Goal: Task Accomplishment & Management: Complete application form

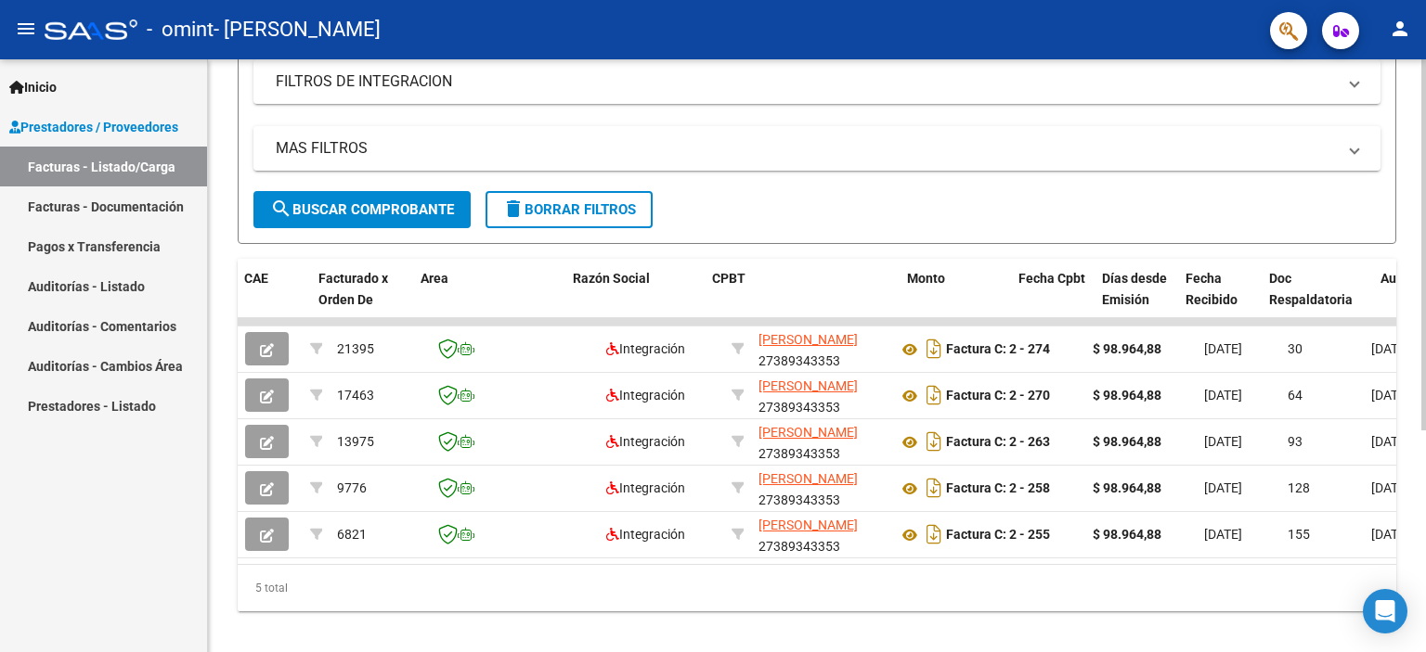
scroll to position [0, 186]
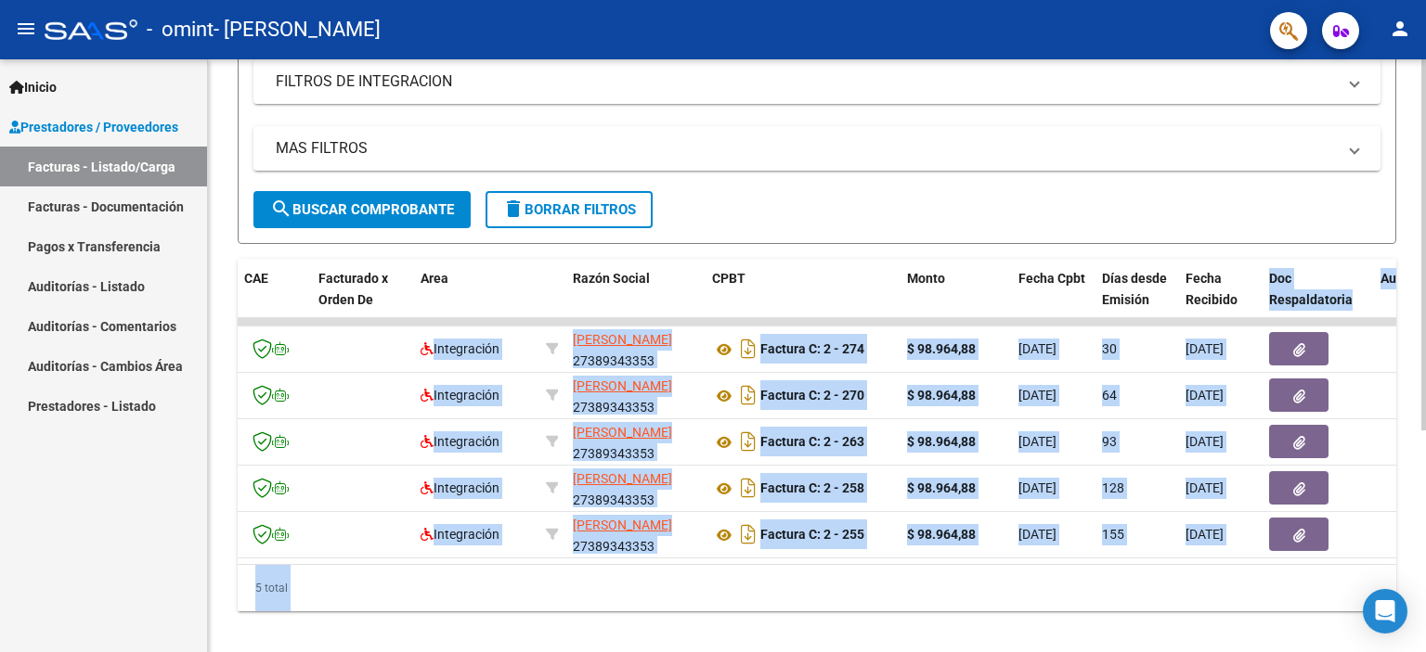
drag, startPoint x: 1419, startPoint y: 312, endPoint x: 1425, endPoint y: 129, distance: 182.9
click at [1425, 129] on div "Video tutorial PRESTADORES -> Listado de CPBTs Emitidos por Prestadores / Prove…" at bounding box center [819, 203] width 1222 height 935
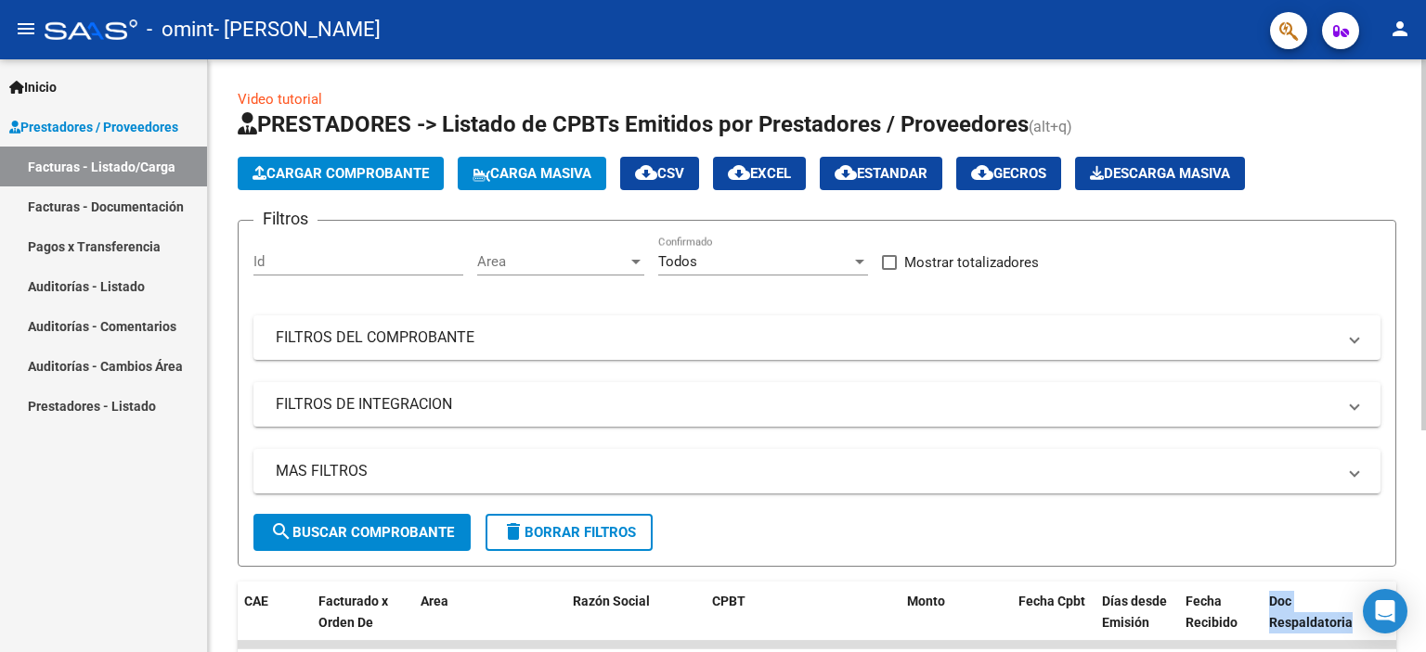
click at [1425, 129] on div at bounding box center [1423, 355] width 5 height 593
click at [1425, 129] on div at bounding box center [1423, 244] width 5 height 371
click at [559, 432] on div "Filtros Id Area Area Todos Confirmado Mostrar totalizadores FILTROS DEL COMPROB…" at bounding box center [816, 375] width 1127 height 278
click at [345, 328] on mat-panel-title "FILTROS DEL COMPROBANTE" at bounding box center [806, 338] width 1060 height 20
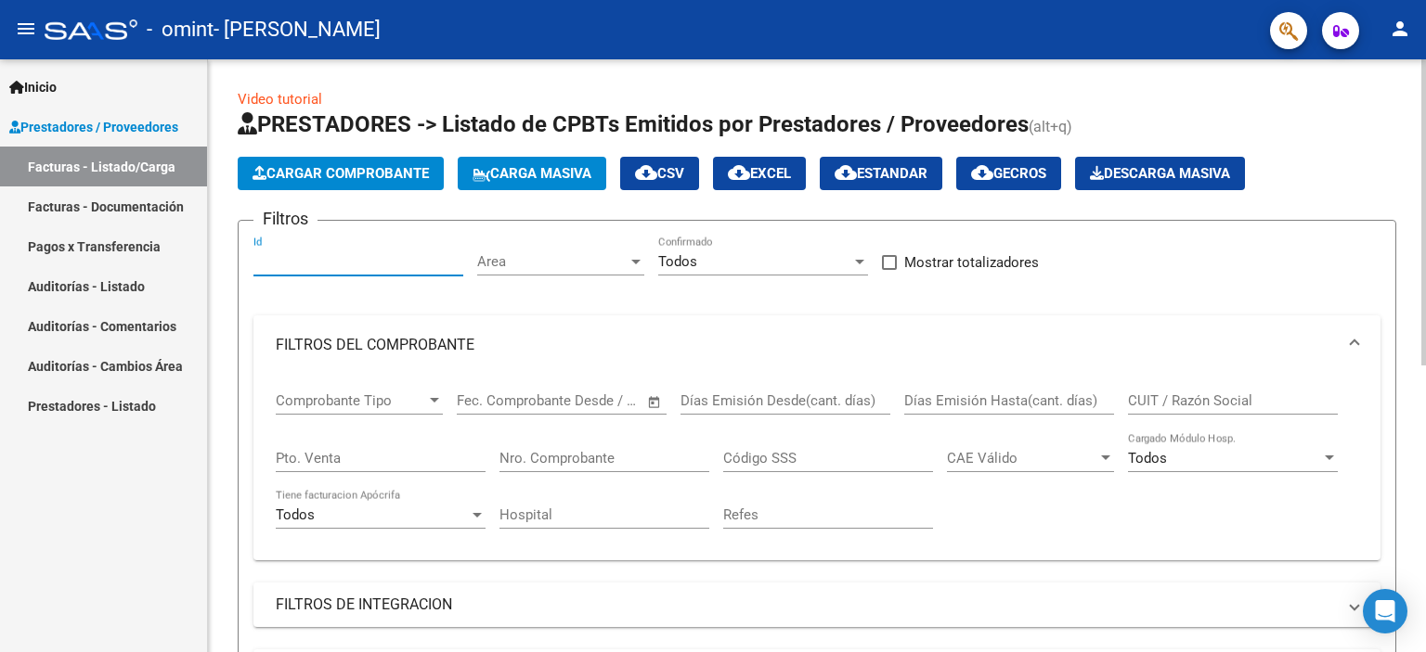
click at [301, 253] on input "Id" at bounding box center [358, 261] width 210 height 17
click at [557, 273] on div "Area Area" at bounding box center [560, 256] width 167 height 40
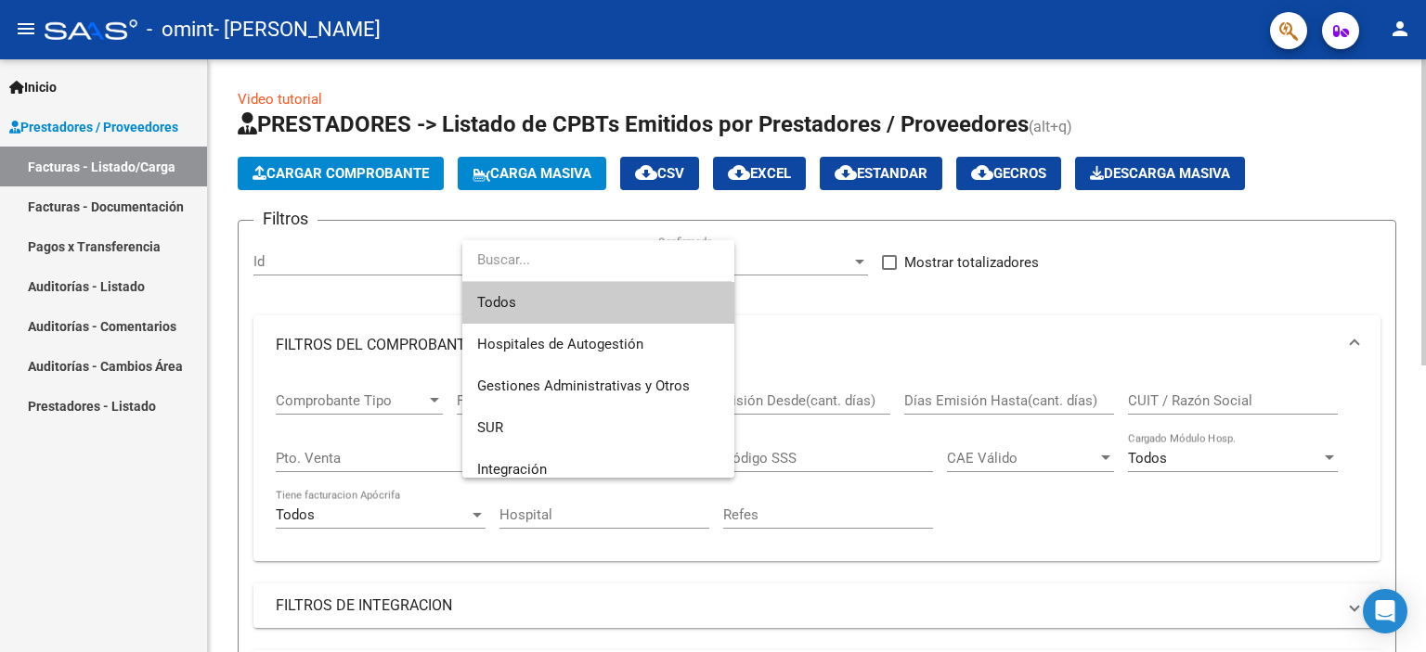
click at [557, 273] on input "dropdown search" at bounding box center [596, 260] width 269 height 42
click at [375, 391] on div at bounding box center [713, 326] width 1426 height 652
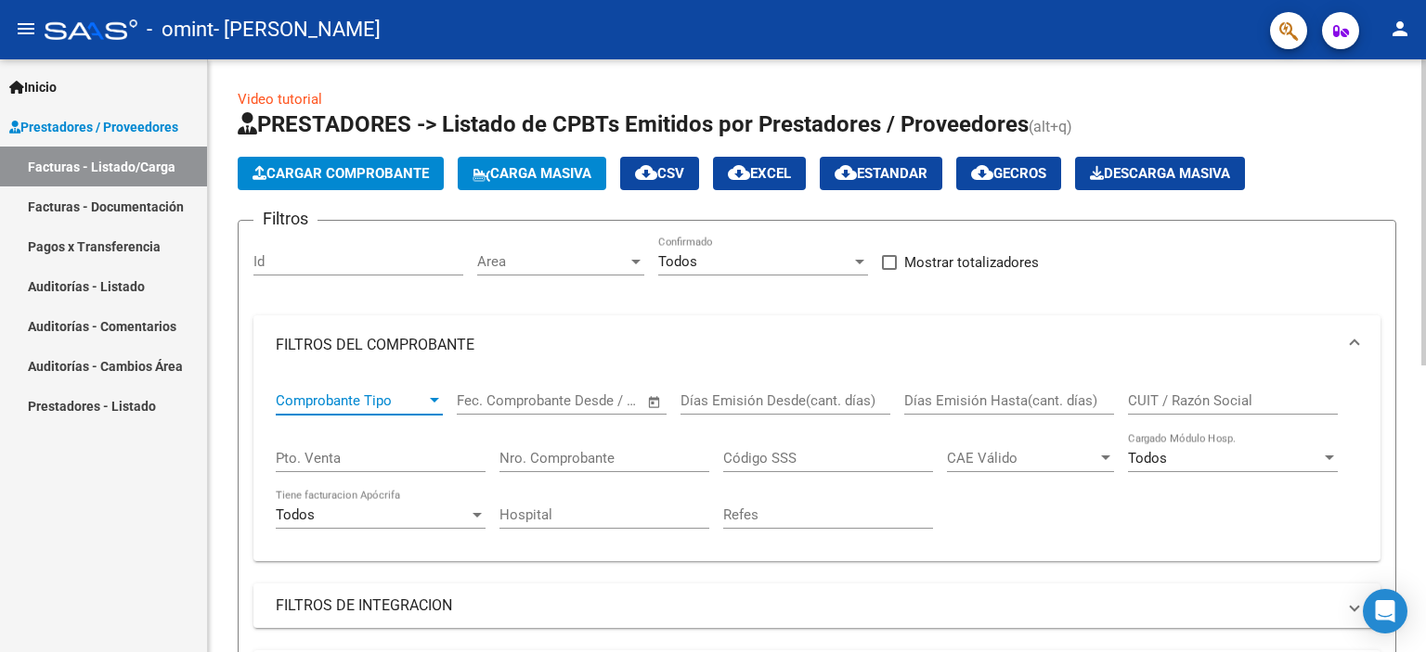
click at [381, 405] on span "Comprobante Tipo" at bounding box center [351, 401] width 150 height 17
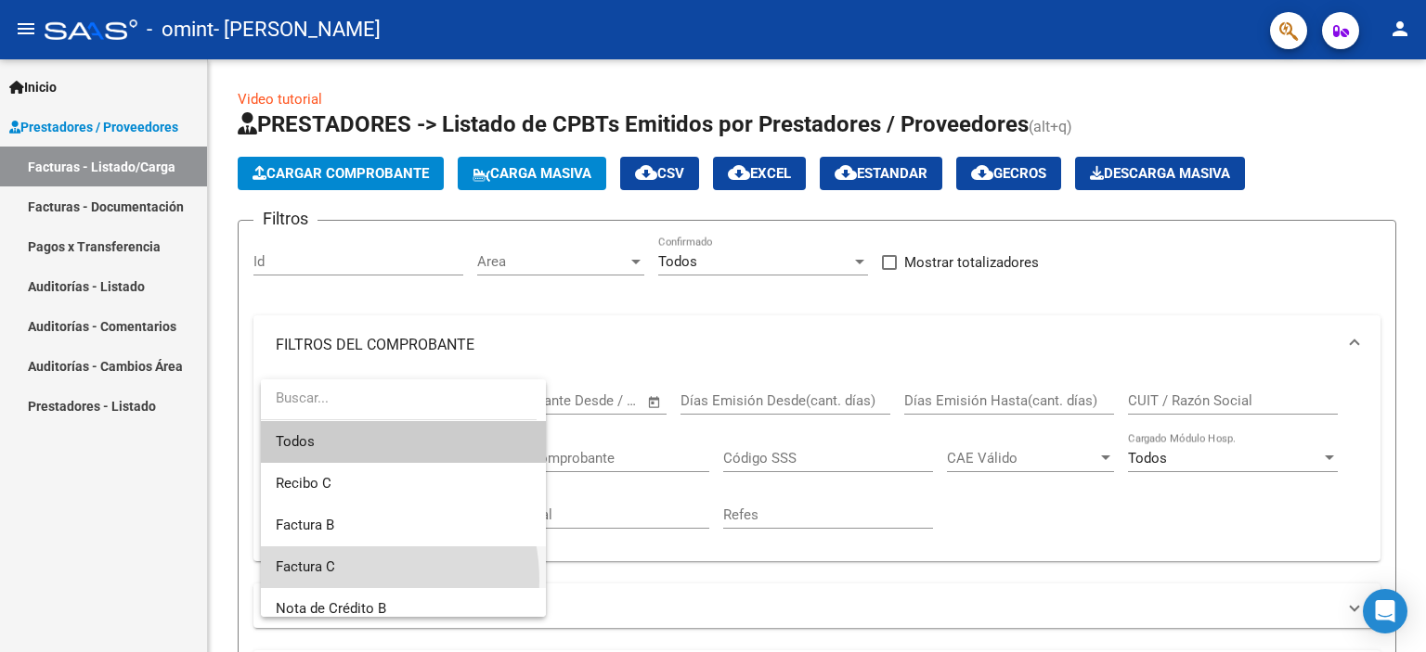
click at [339, 581] on span "Factura C" at bounding box center [403, 568] width 255 height 42
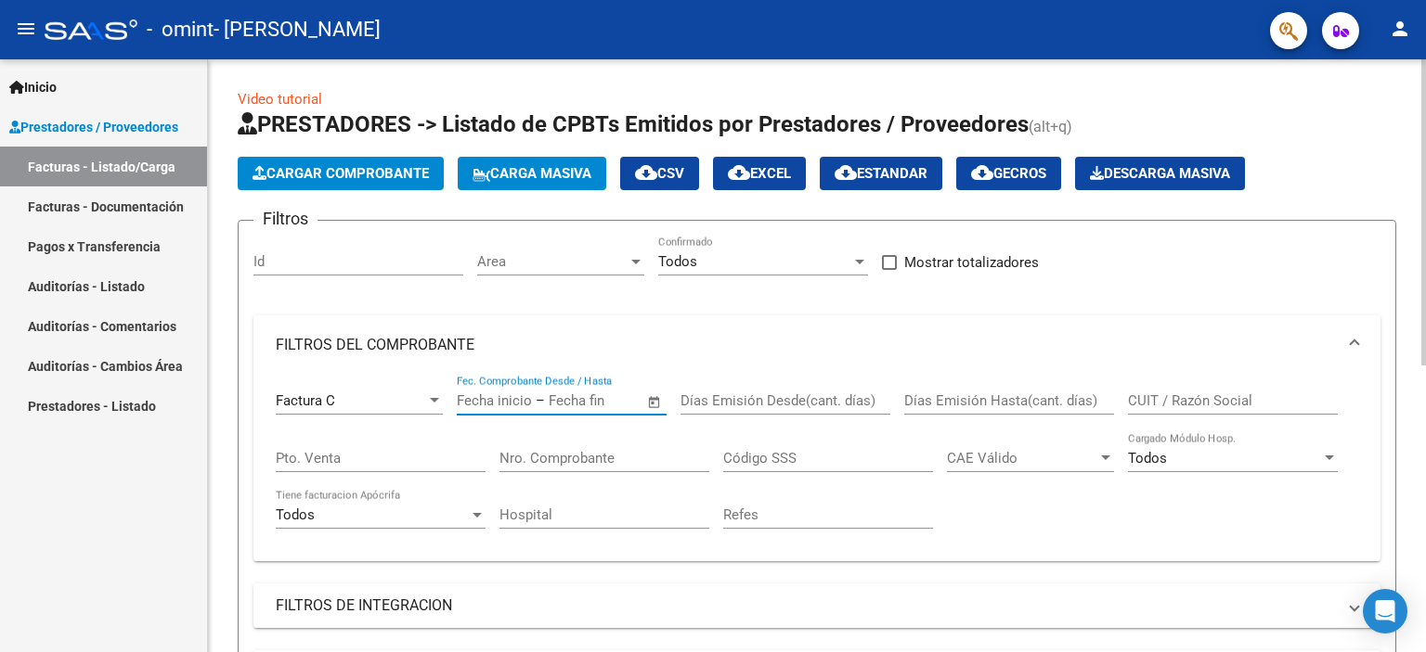
click at [601, 400] on input "text" at bounding box center [594, 401] width 90 height 17
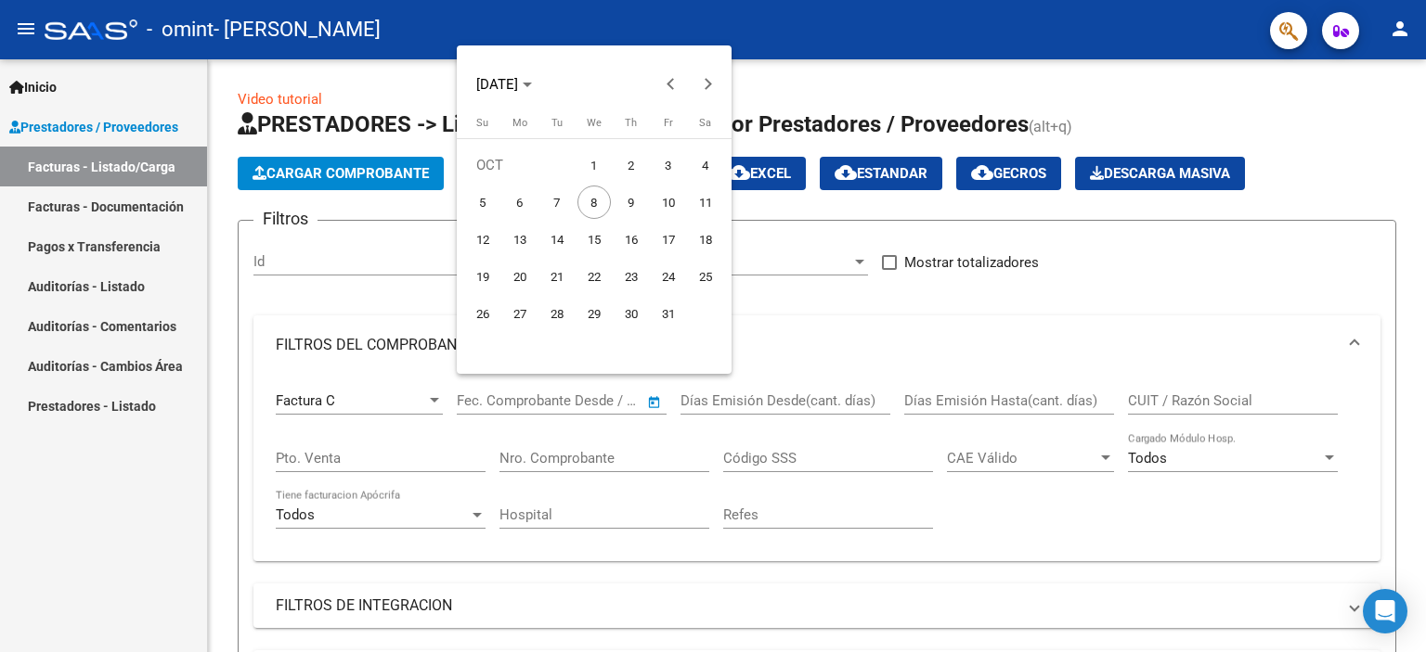
drag, startPoint x: 375, startPoint y: 189, endPoint x: 346, endPoint y: 166, distance: 37.0
click at [346, 166] on div at bounding box center [713, 326] width 1426 height 652
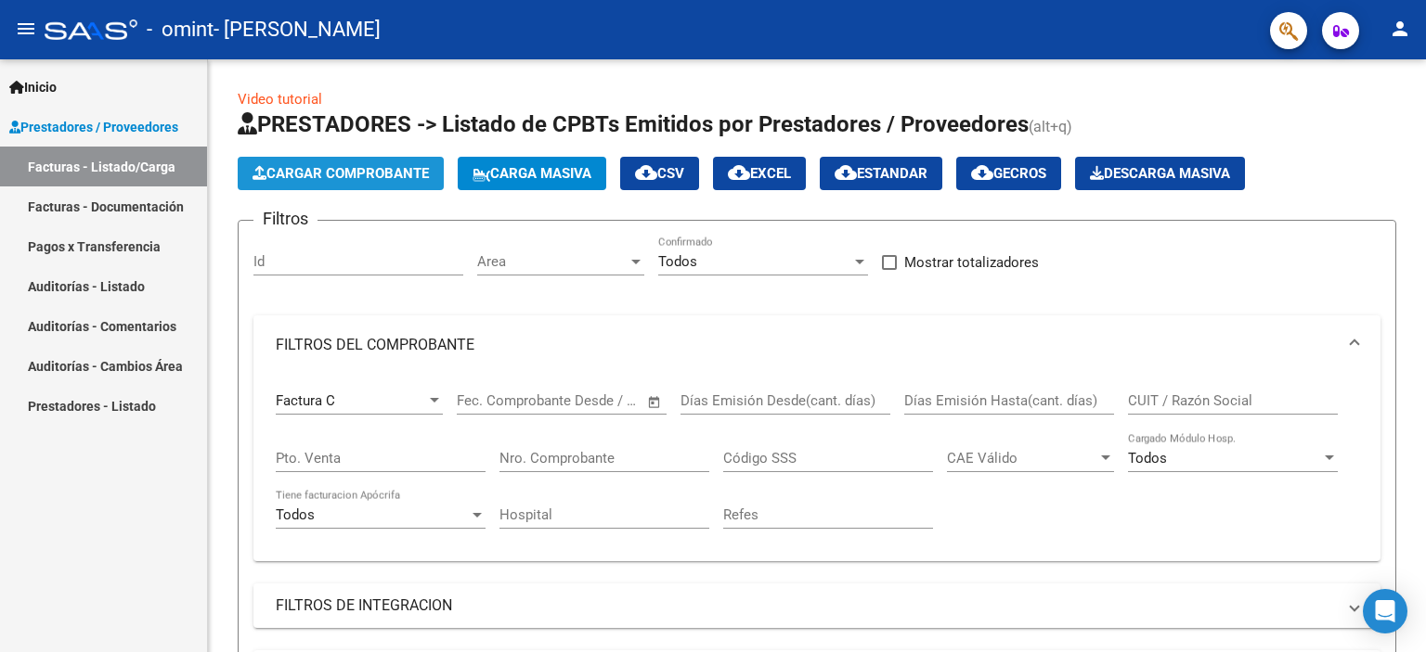
click at [346, 166] on span "Cargar Comprobante" at bounding box center [340, 173] width 176 height 17
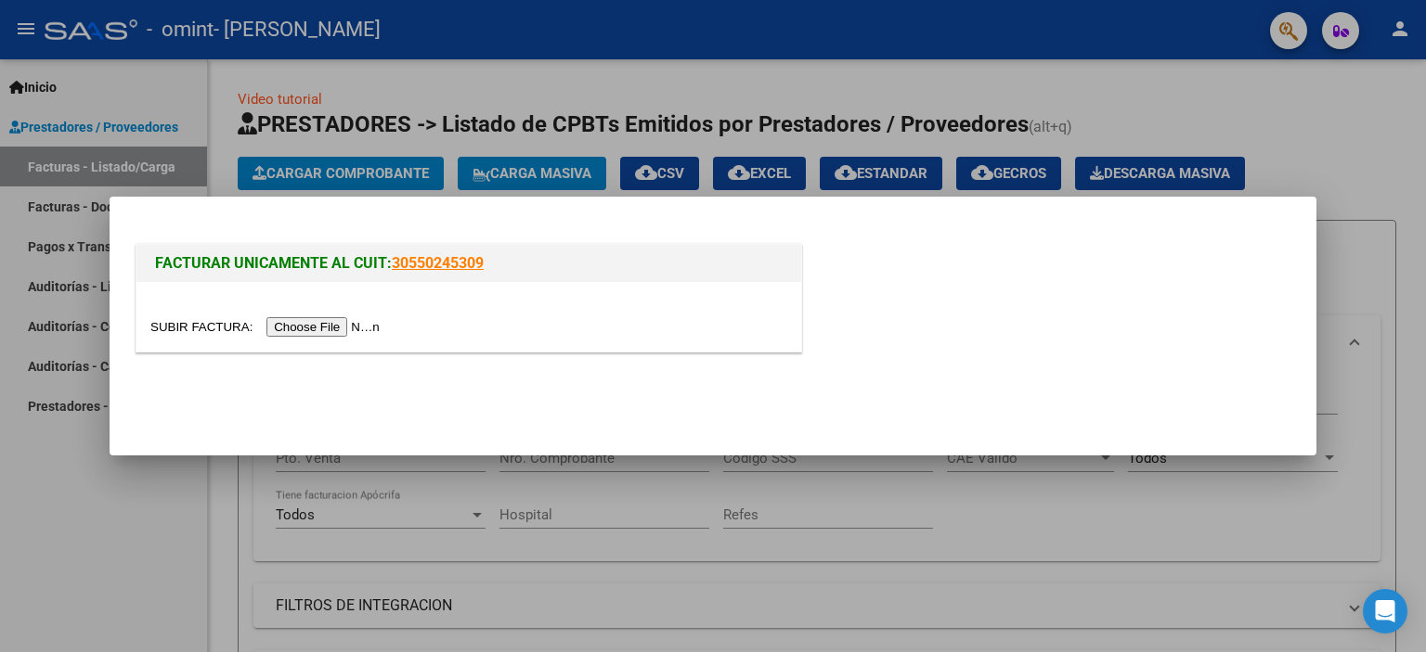
click at [341, 333] on input "file" at bounding box center [267, 326] width 235 height 19
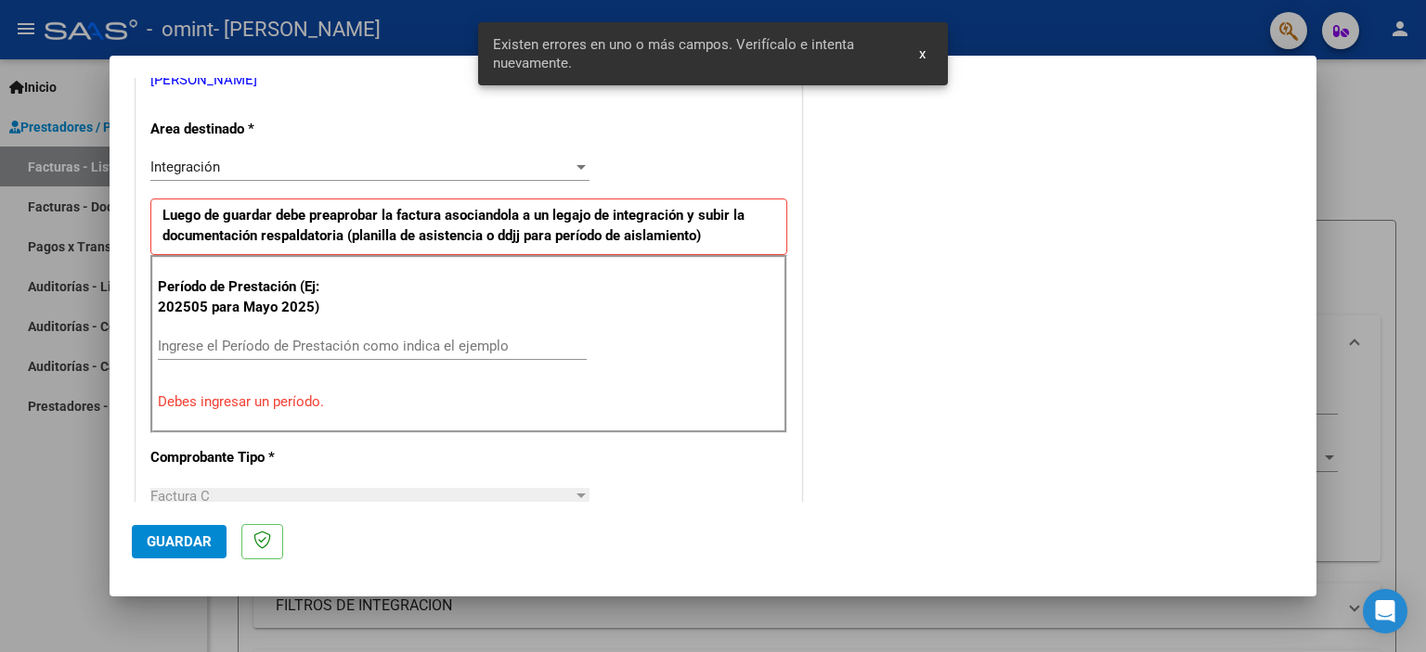
scroll to position [433, 0]
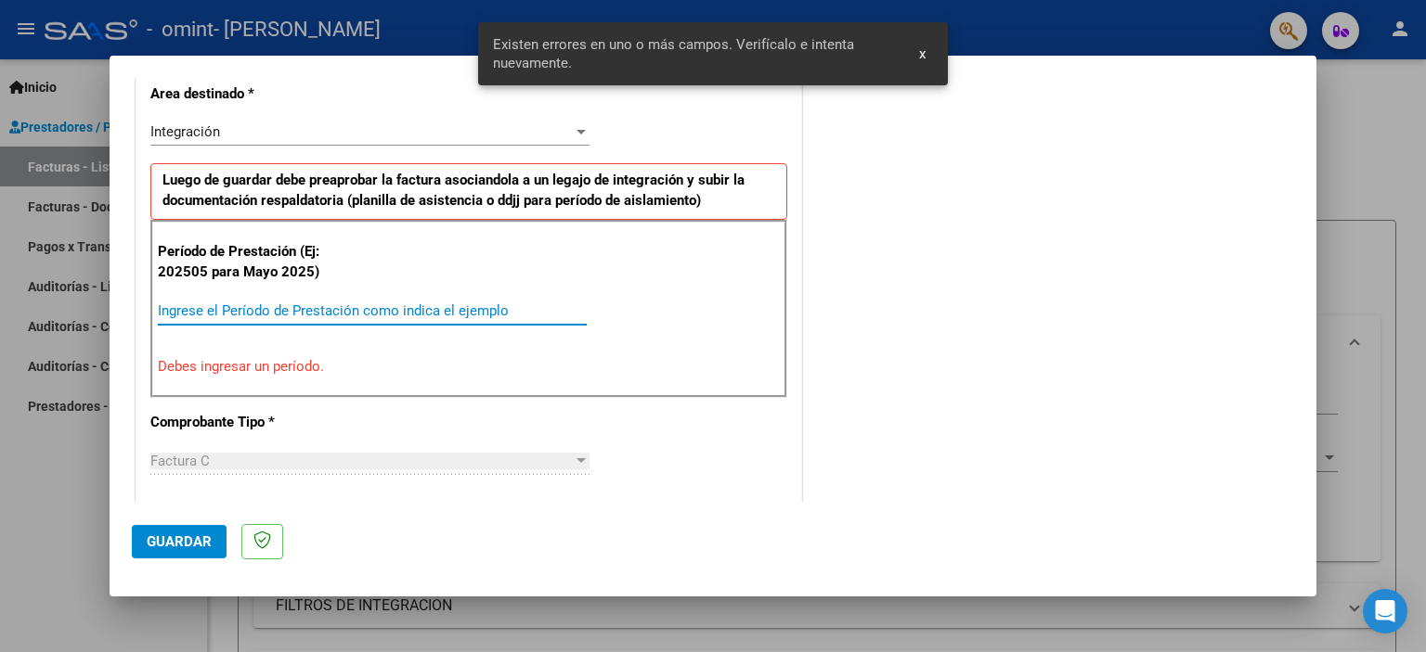
click at [313, 304] on input "Ingrese el Período de Prestación como indica el ejemplo" at bounding box center [372, 311] width 429 height 17
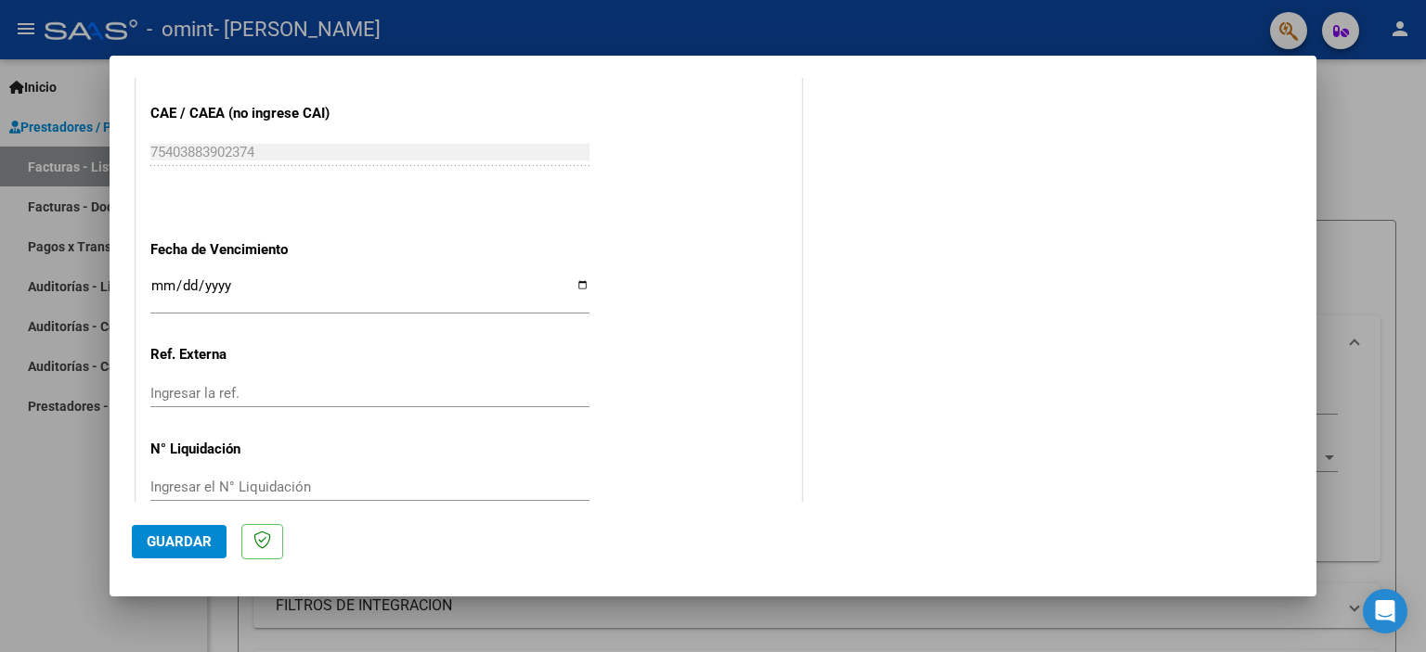
scroll to position [1207, 0]
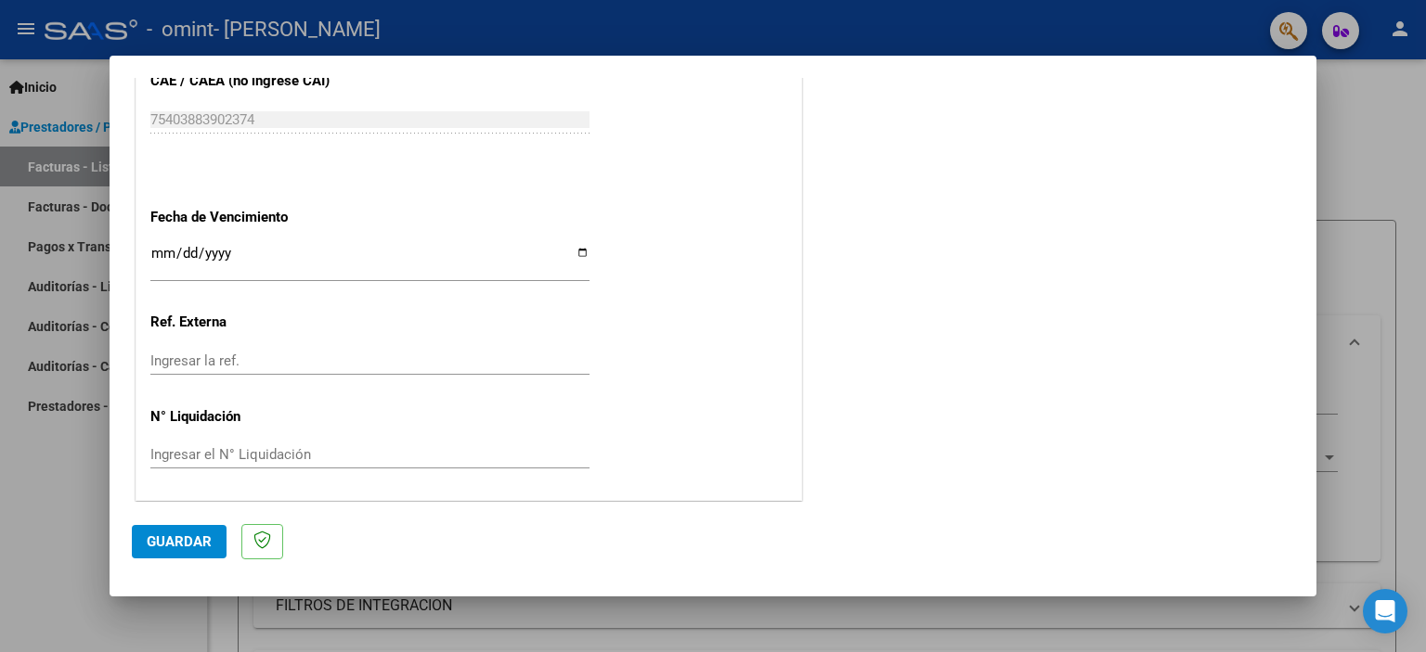
type input "202509"
click at [186, 246] on input "Ingresar la fecha" at bounding box center [369, 261] width 439 height 30
click at [578, 253] on input "Ingresar la fecha" at bounding box center [369, 261] width 439 height 30
type input "[DATE]"
click at [168, 558] on button "Guardar" at bounding box center [179, 541] width 95 height 33
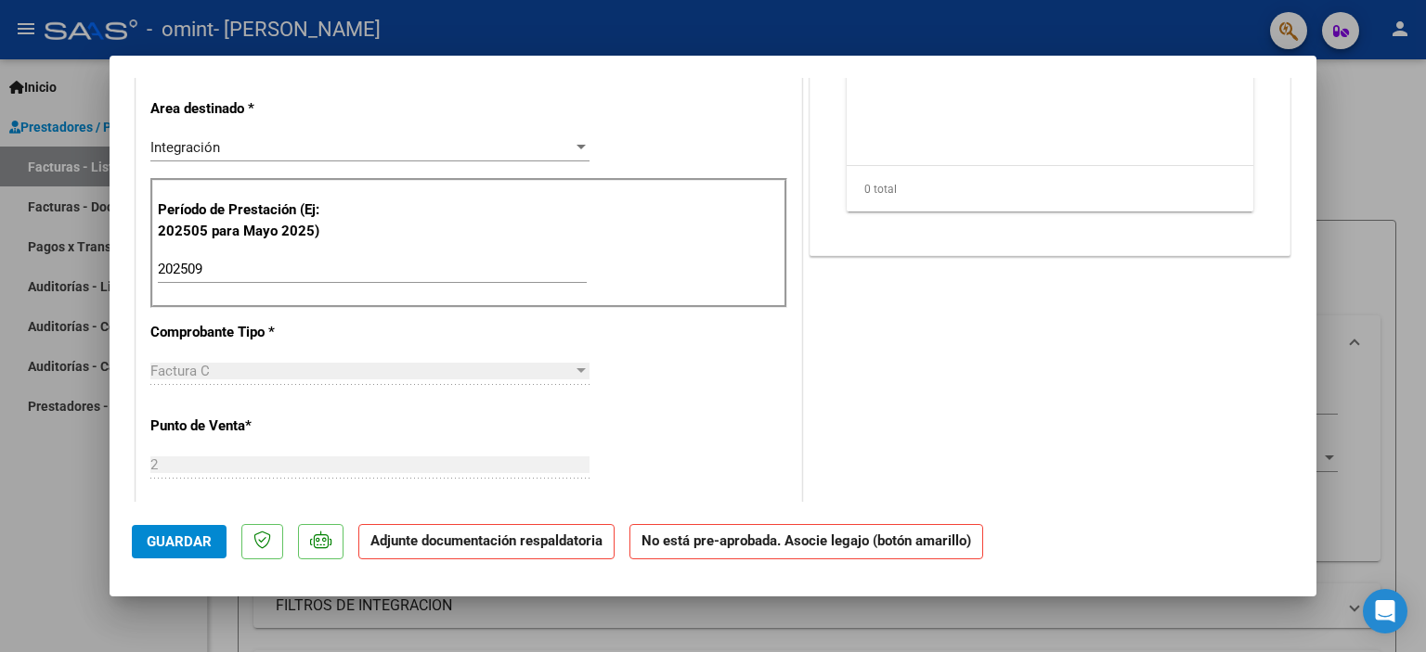
scroll to position [633, 0]
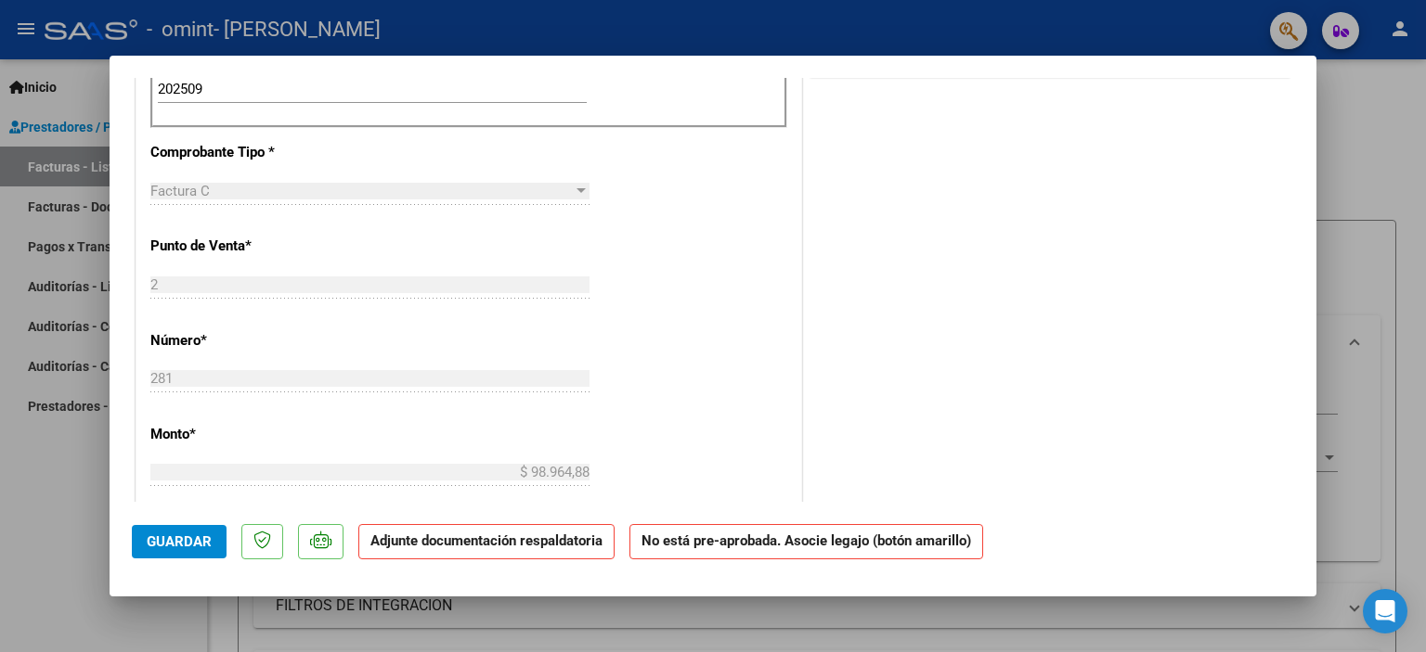
click at [501, 543] on strong "Adjunte documentación respaldatoria" at bounding box center [486, 541] width 232 height 17
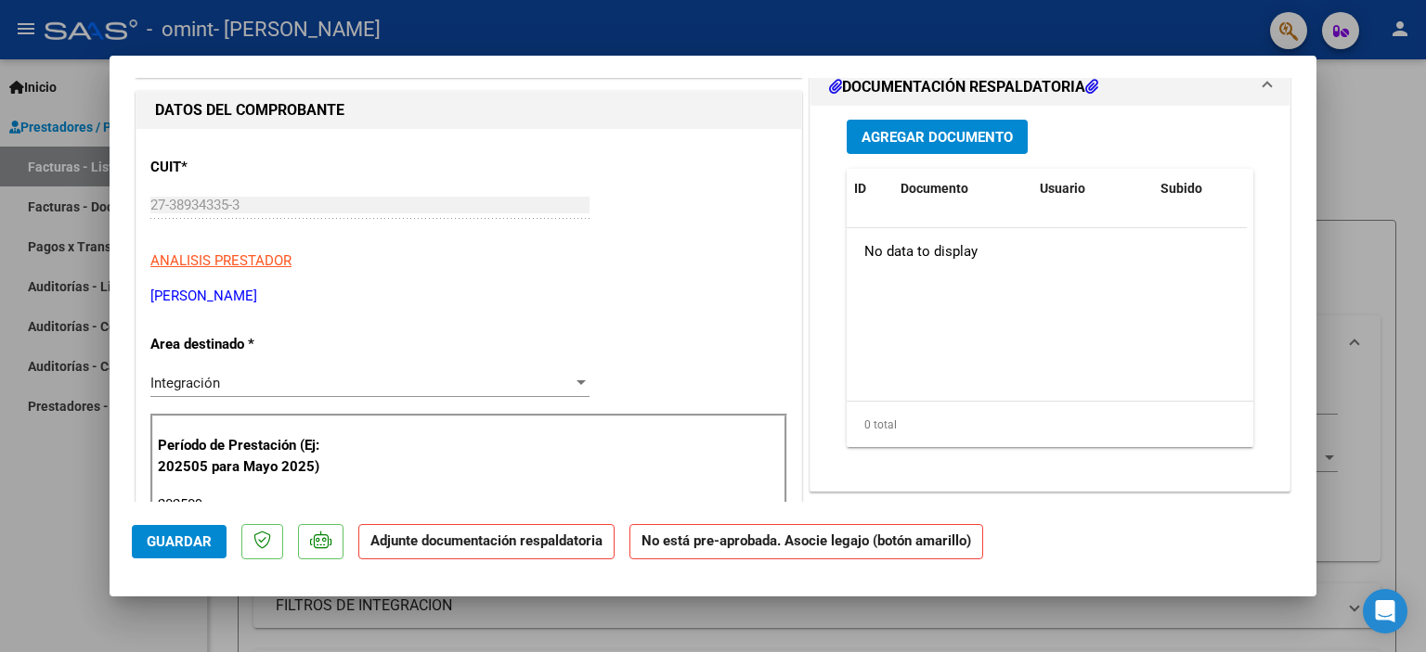
scroll to position [126, 0]
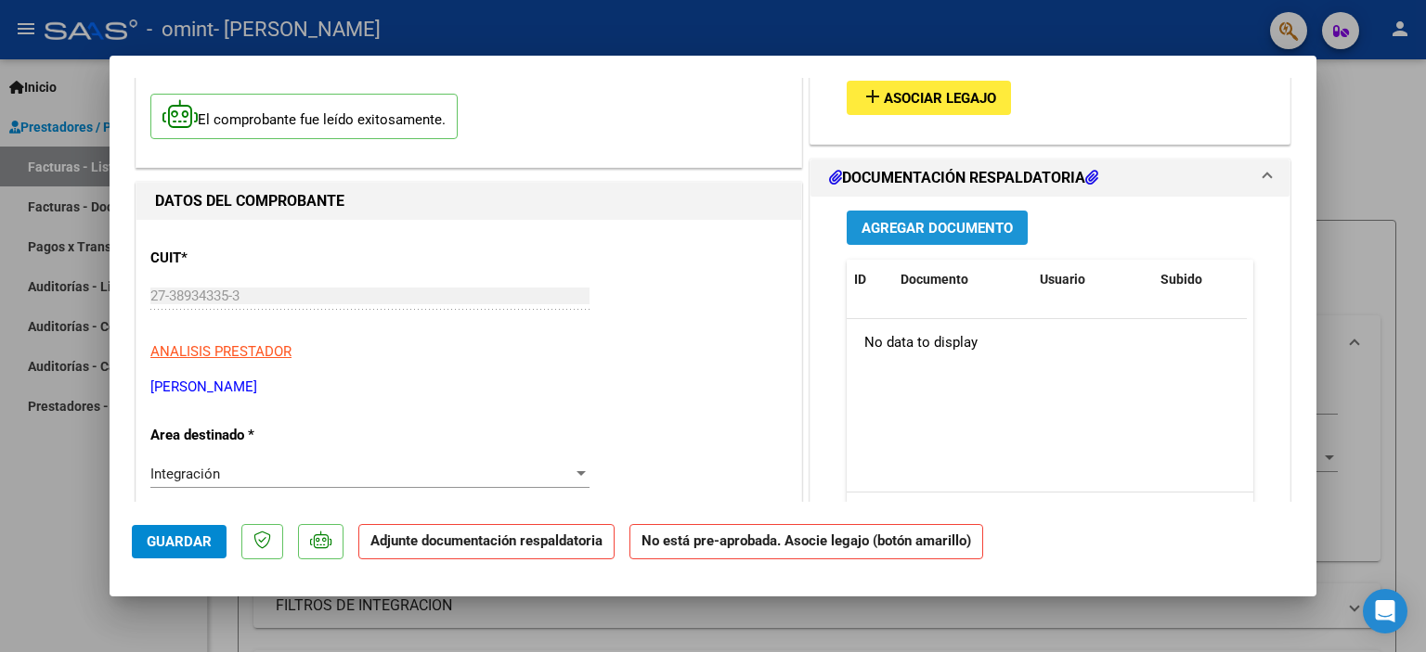
click at [946, 236] on span "Agregar Documento" at bounding box center [936, 228] width 151 height 17
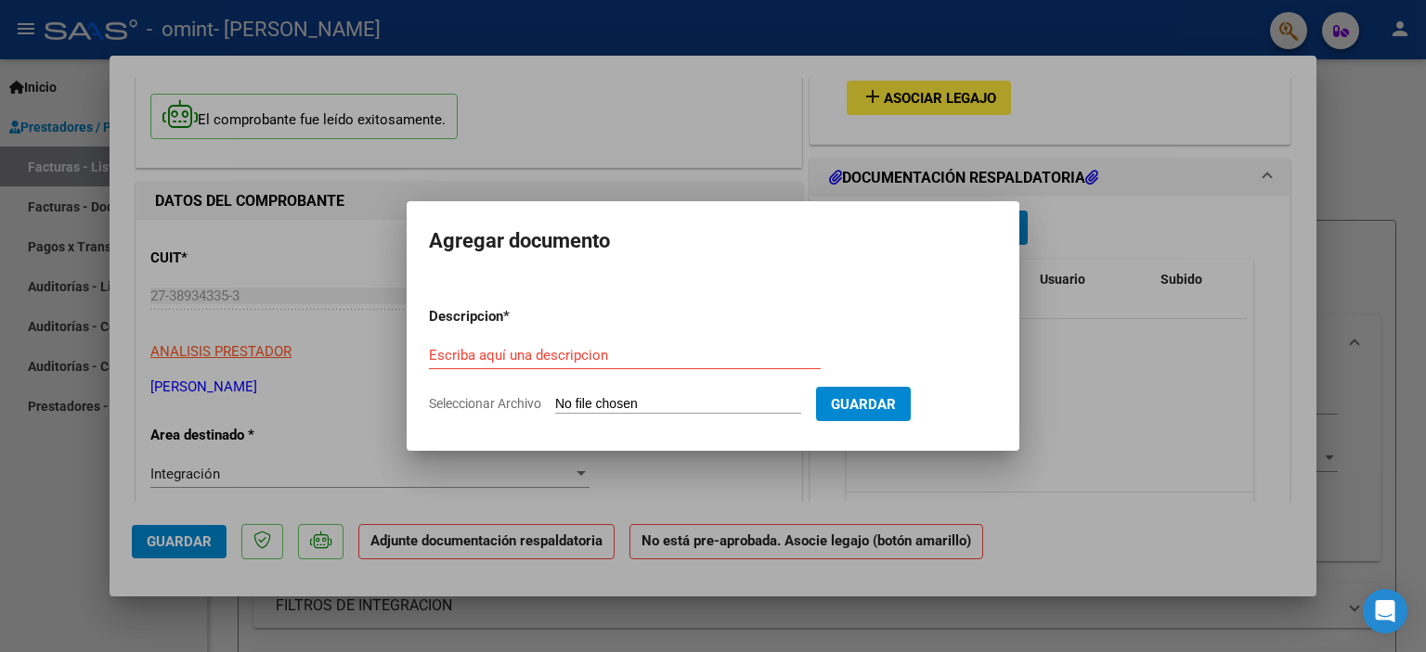
click at [497, 396] on span "Seleccionar Archivo" at bounding box center [485, 403] width 112 height 15
click at [555, 396] on input "Seleccionar Archivo" at bounding box center [678, 405] width 246 height 18
type input "C:\fakepath\OMINTsep.pdf"
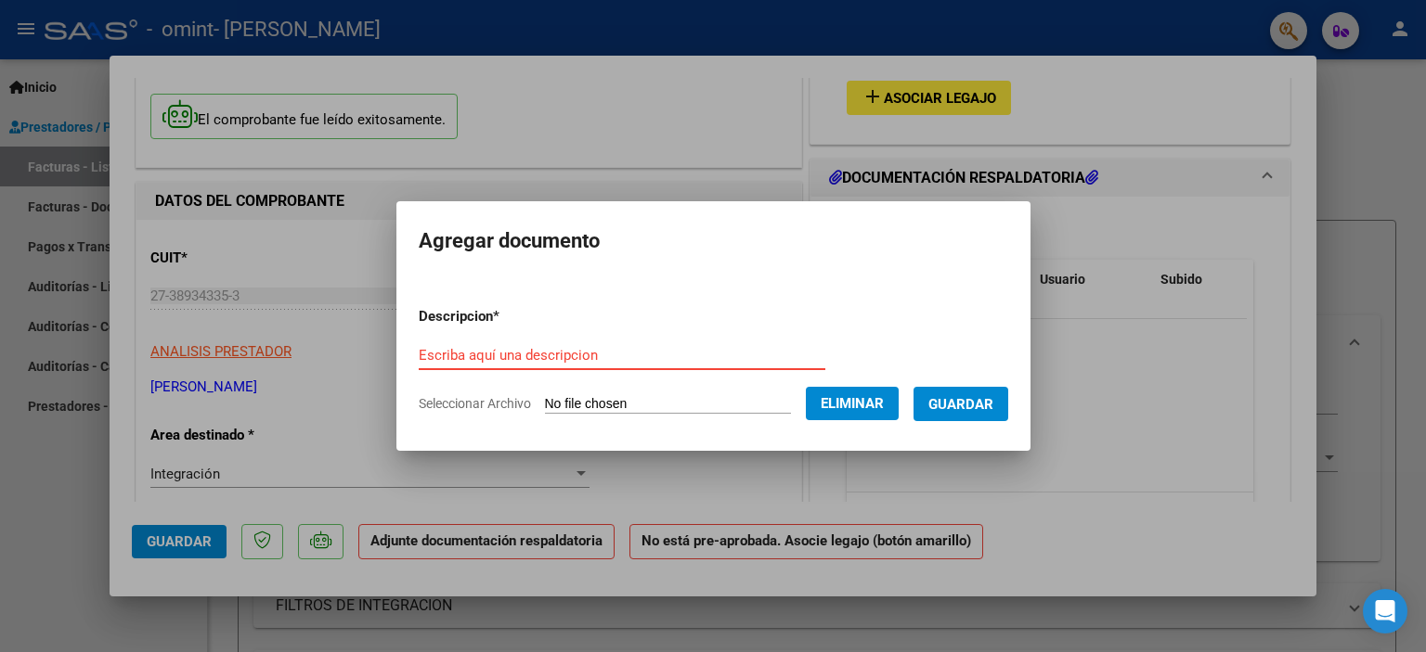
click at [716, 356] on input "Escriba aquí una descripcion" at bounding box center [622, 355] width 407 height 17
type input "planilla asistencia mensual"
click at [980, 394] on button "Guardar" at bounding box center [960, 404] width 95 height 34
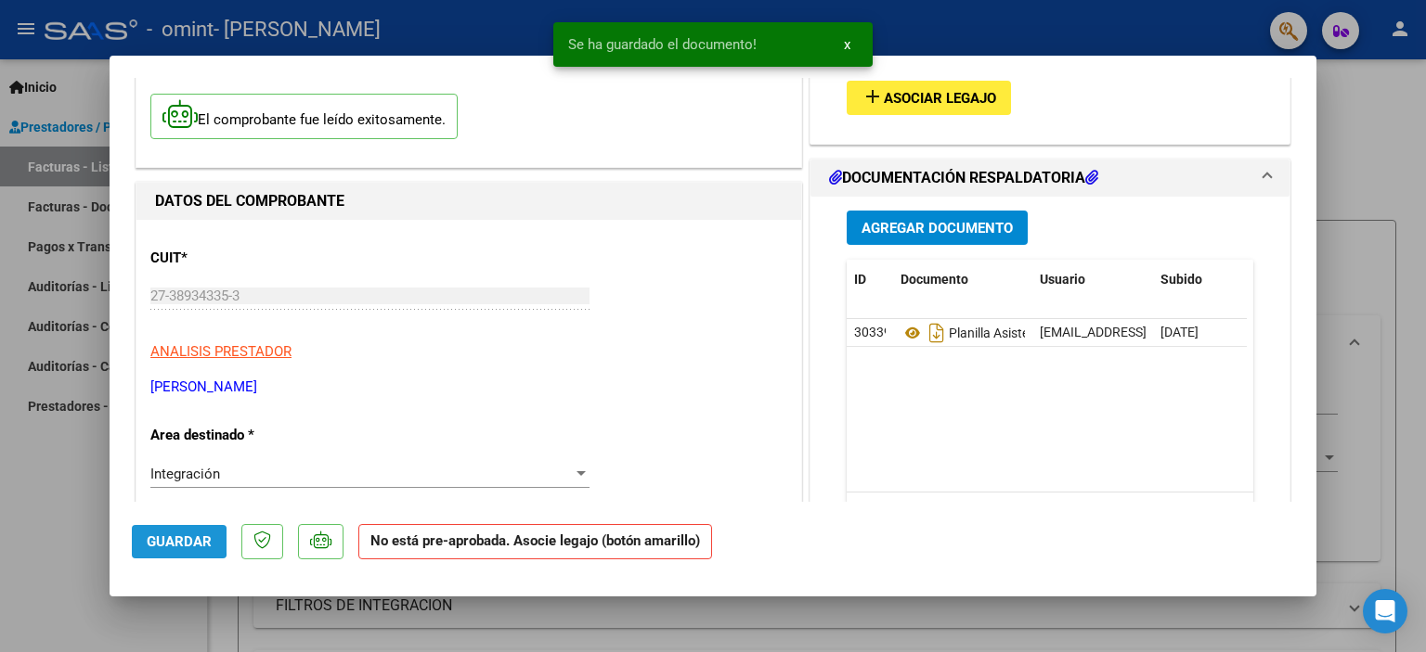
click at [167, 542] on span "Guardar" at bounding box center [179, 542] width 65 height 17
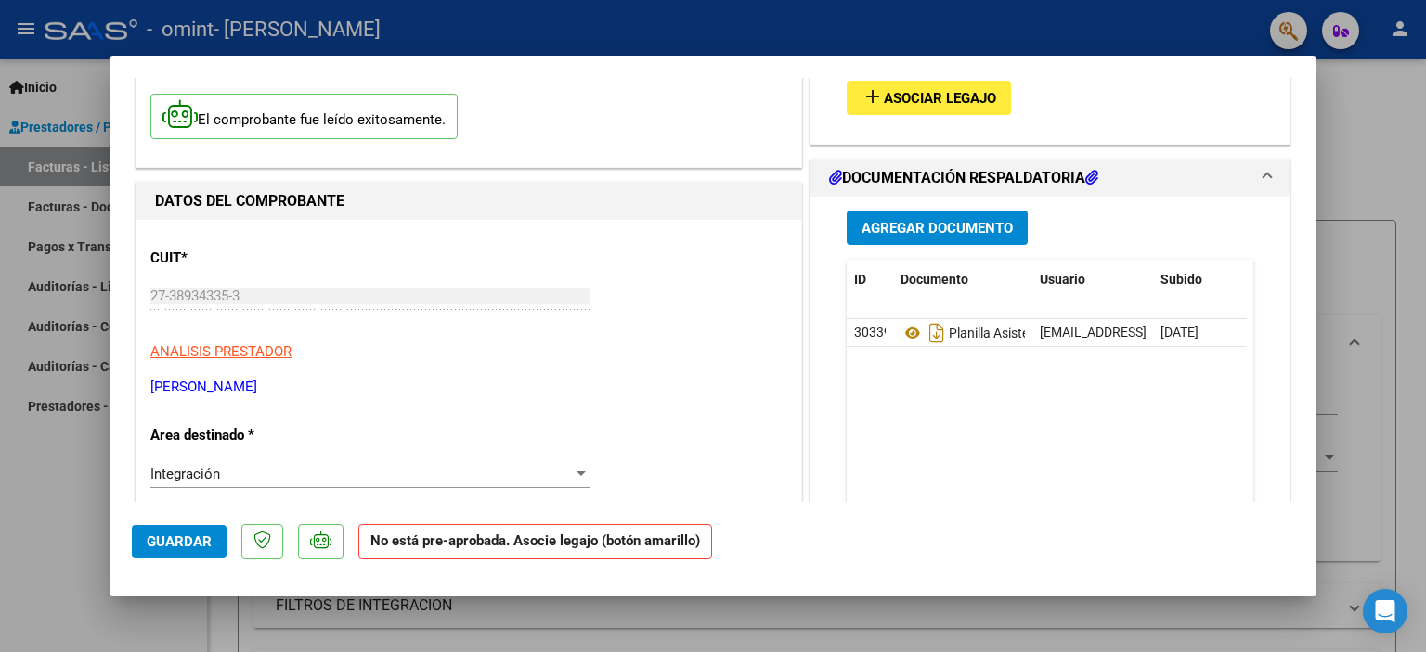
click at [1316, 200] on div at bounding box center [713, 326] width 1426 height 652
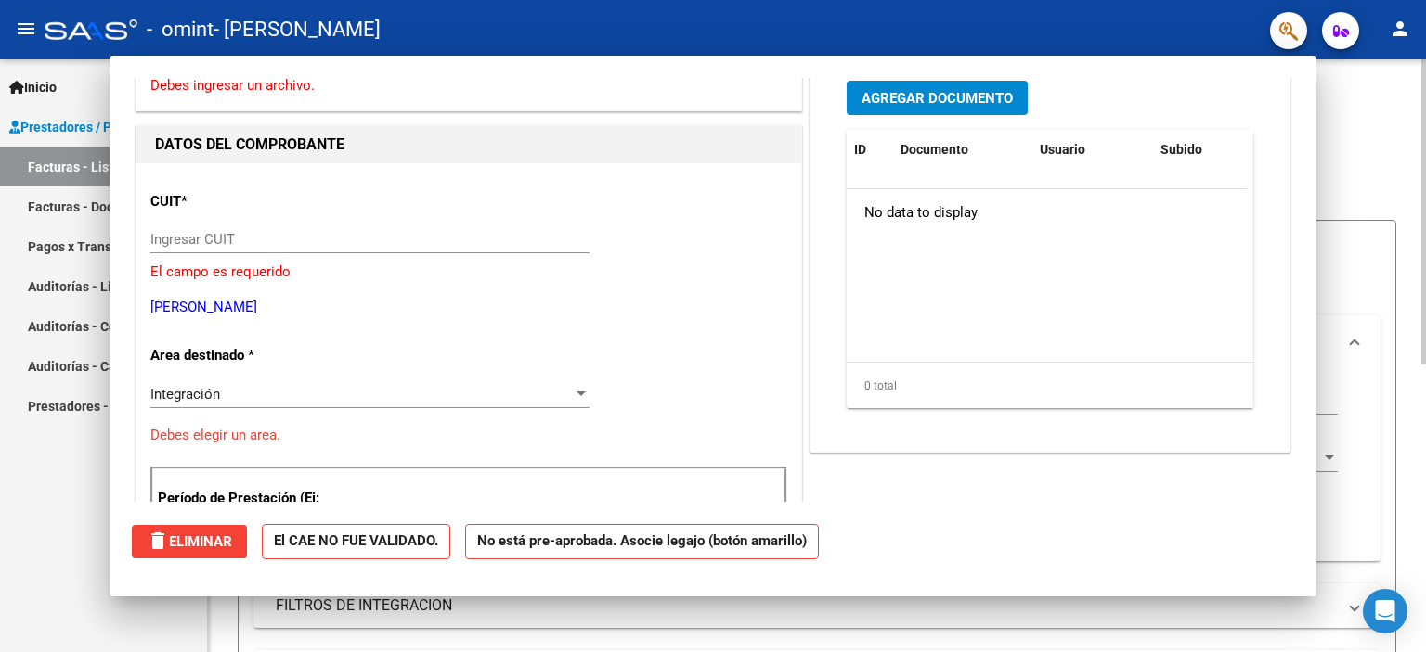
click at [1316, 200] on app-list-header "PRESTADORES -> Listado de CPBTs Emitidos por Prestadores / Proveedores (alt+q) …" at bounding box center [817, 439] width 1158 height 659
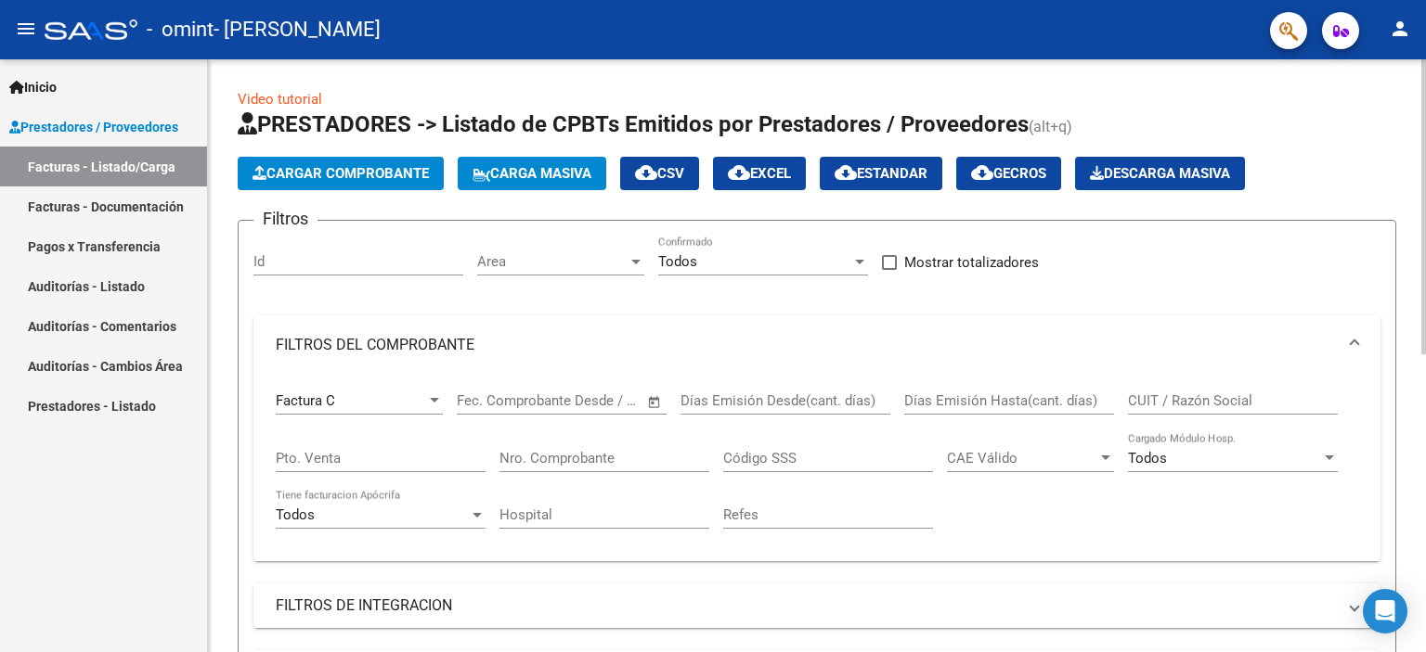
click at [1234, 294] on div "Filtros Id Area Area Todos Confirmado Mostrar totalizadores FILTROS DEL COMPROB…" at bounding box center [816, 476] width 1127 height 480
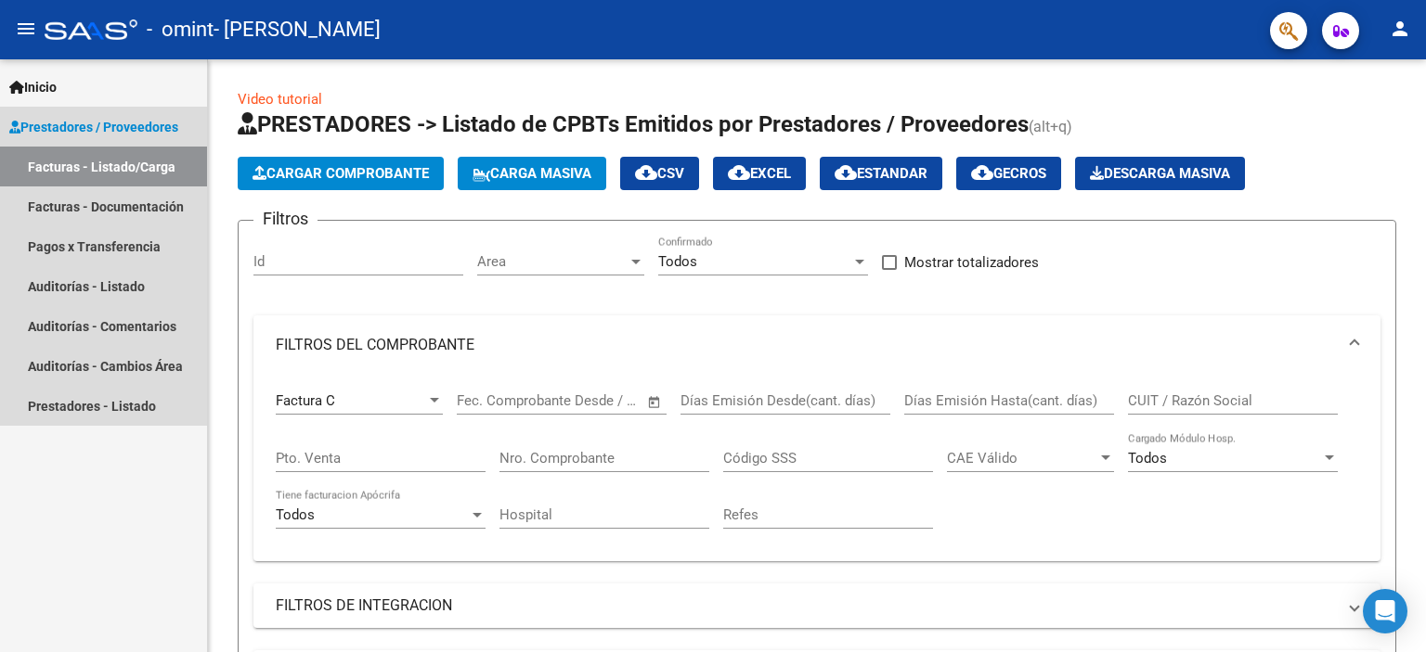
click at [139, 174] on link "Facturas - Listado/Carga" at bounding box center [103, 167] width 207 height 40
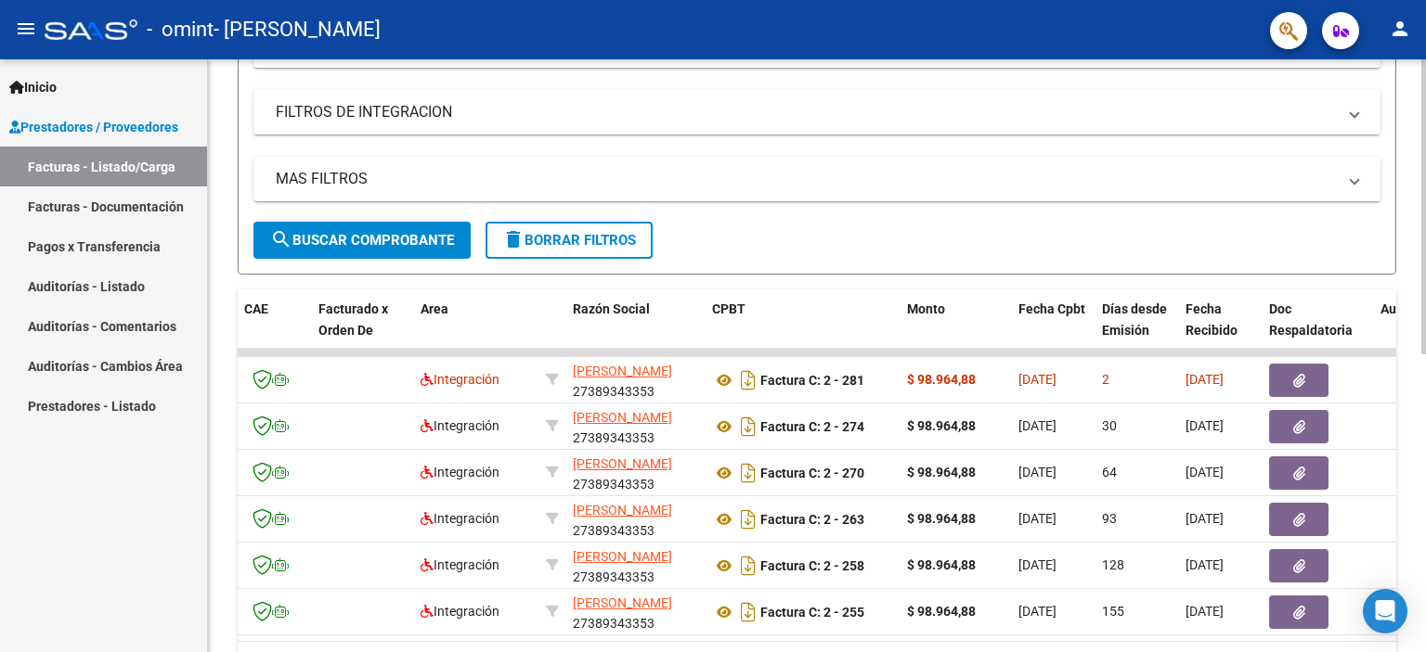
scroll to position [497, 0]
